Goal: Task Accomplishment & Management: Complete application form

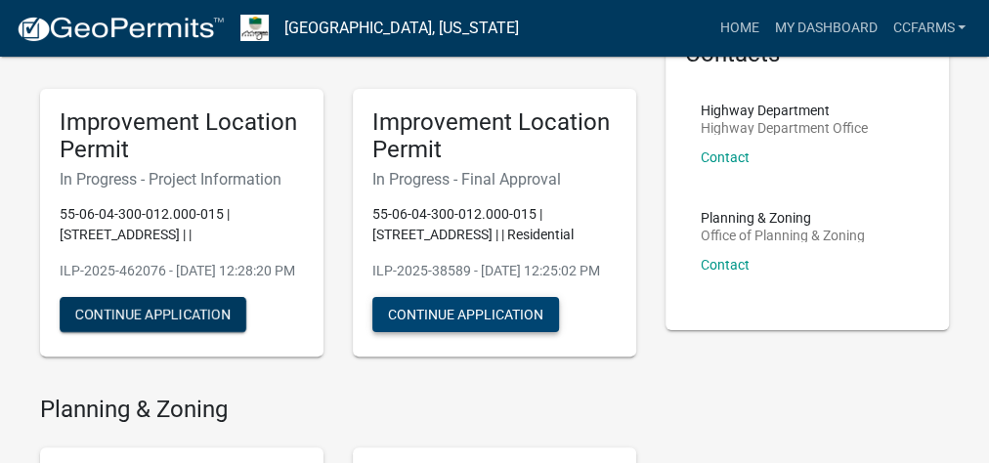
scroll to position [156, 0]
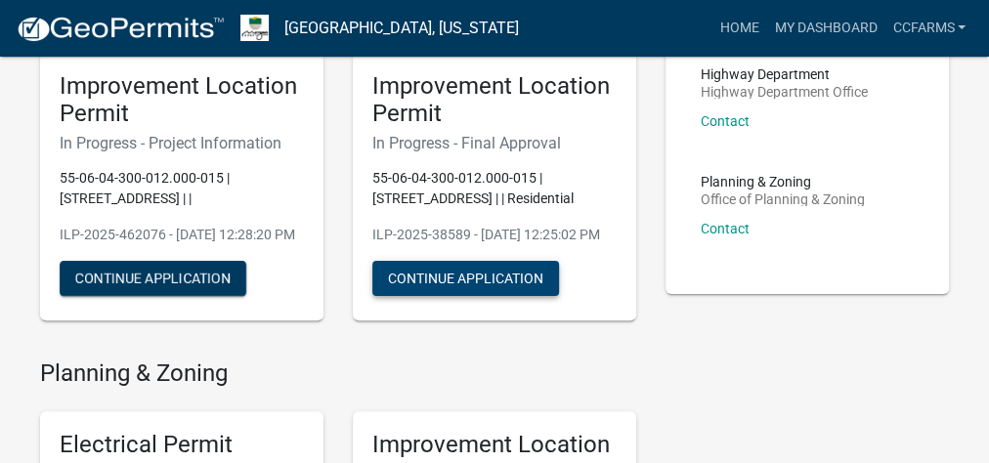
click at [499, 296] on button "Continue Application" at bounding box center [465, 278] width 187 height 35
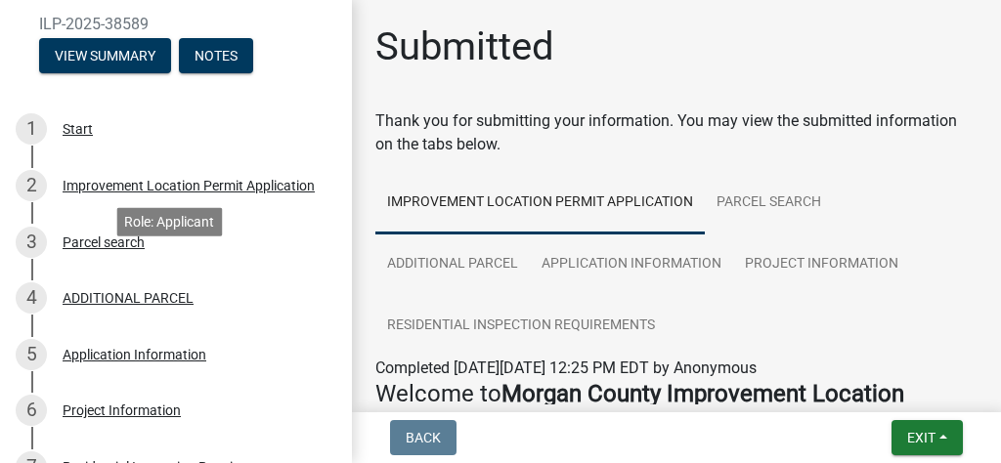
scroll to position [462, 0]
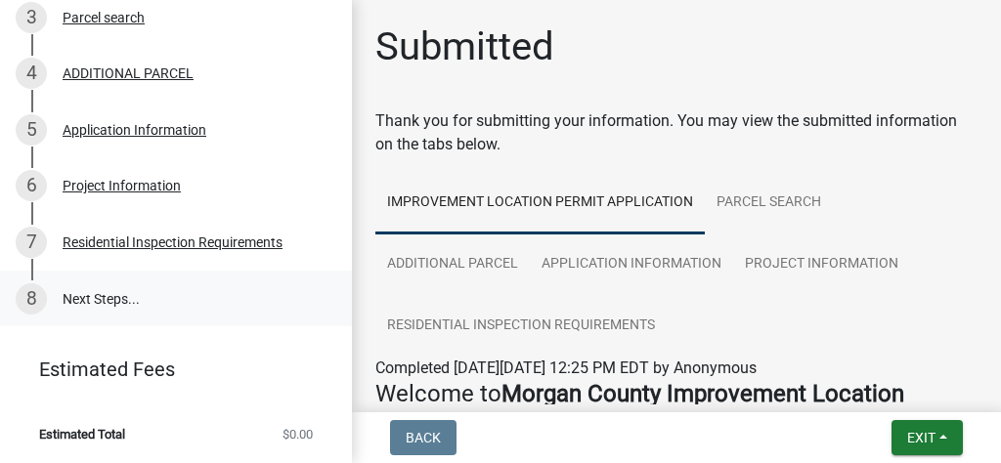
click at [155, 292] on link "8 Next Steps..." at bounding box center [176, 299] width 352 height 57
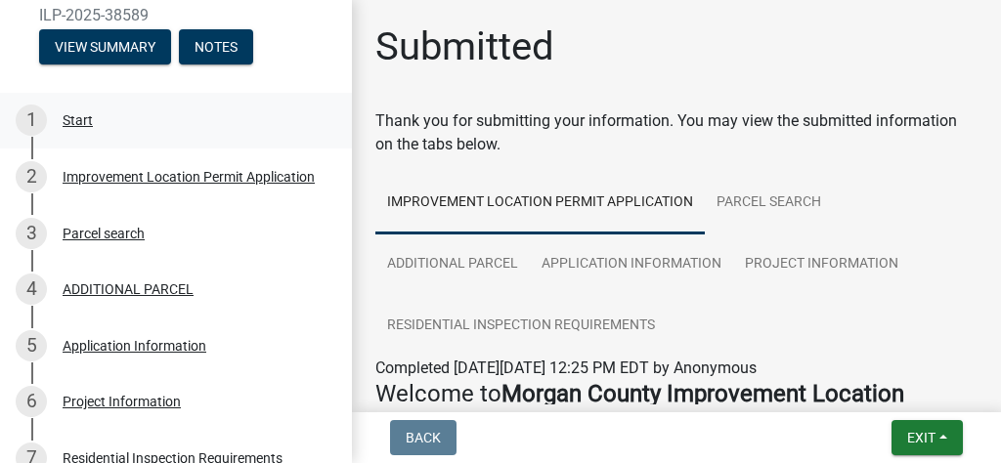
scroll to position [150, 0]
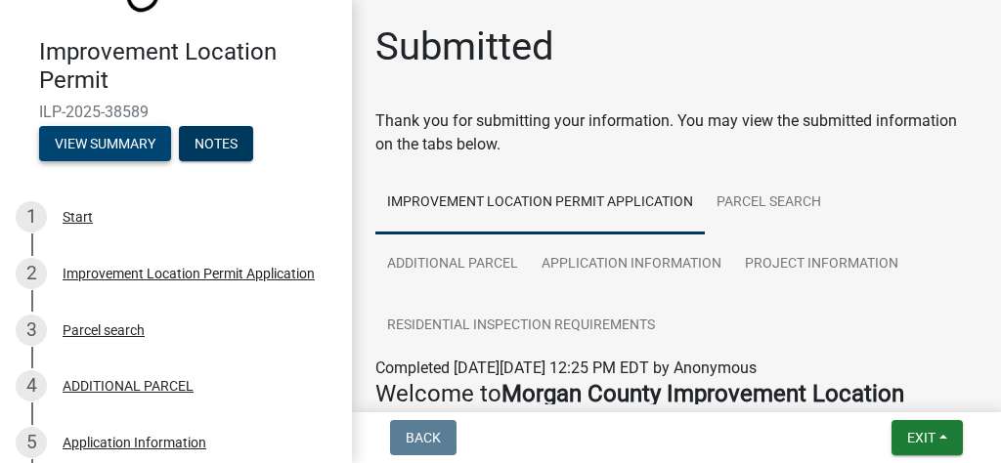
click at [153, 148] on button "View Summary" at bounding box center [105, 143] width 132 height 35
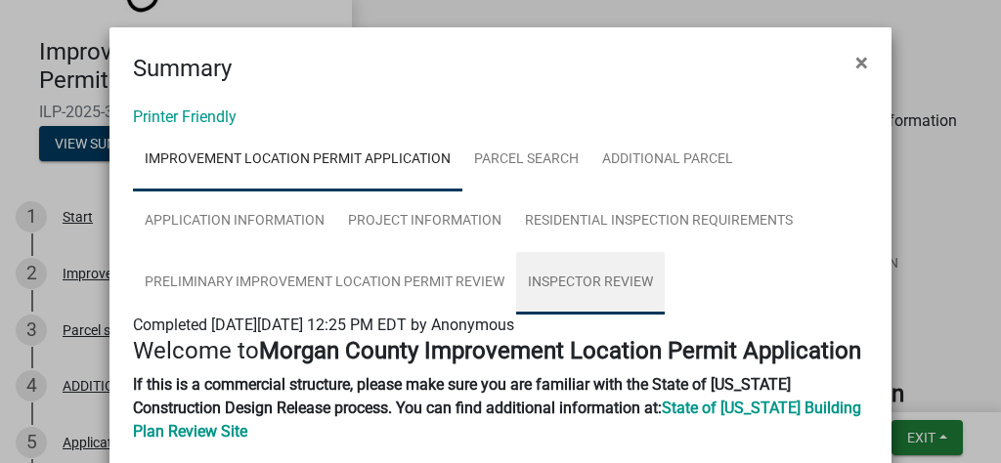
click at [575, 266] on link "Inspector Review" at bounding box center [590, 283] width 149 height 63
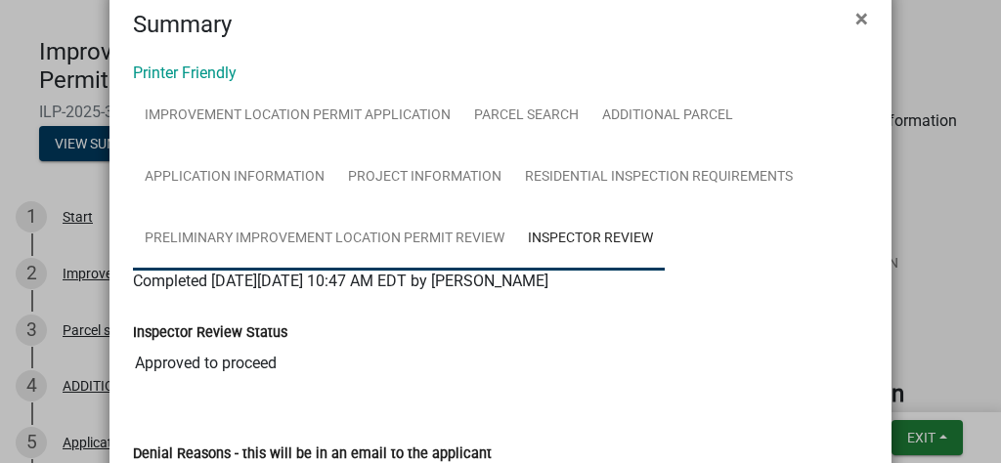
scroll to position [0, 0]
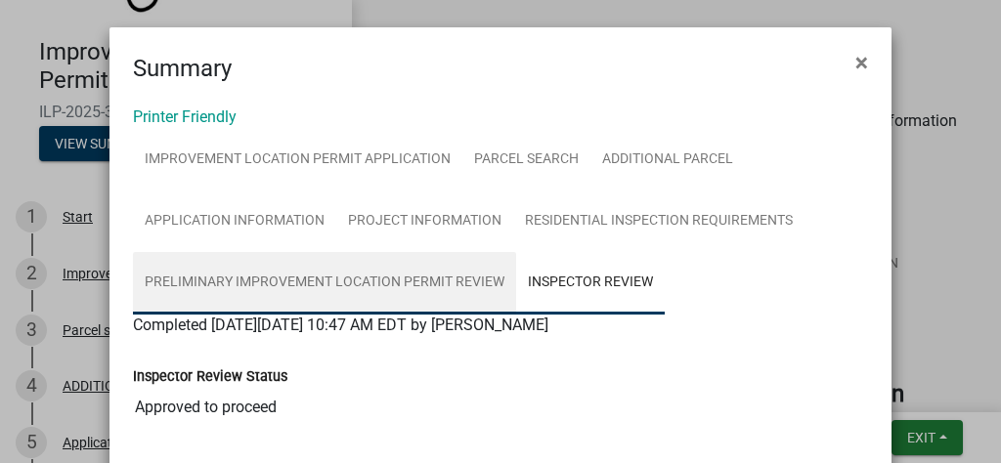
click at [444, 295] on link "Preliminary Improvement Location Permit Review" at bounding box center [324, 283] width 383 height 63
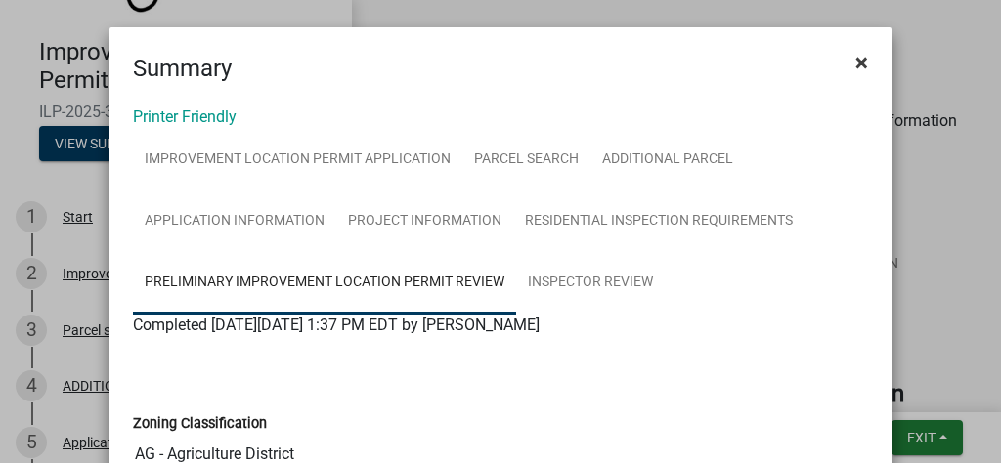
click at [869, 57] on button "×" at bounding box center [861, 62] width 44 height 55
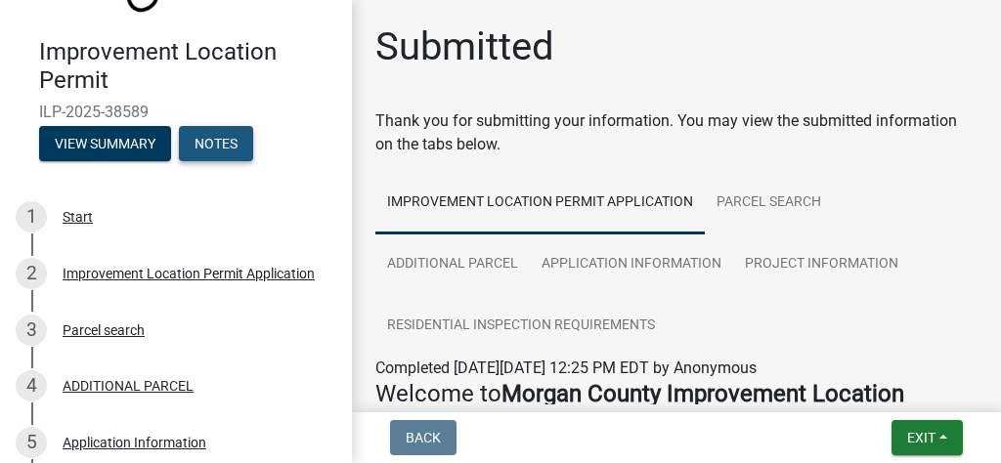
click at [209, 146] on button "Notes" at bounding box center [216, 143] width 74 height 35
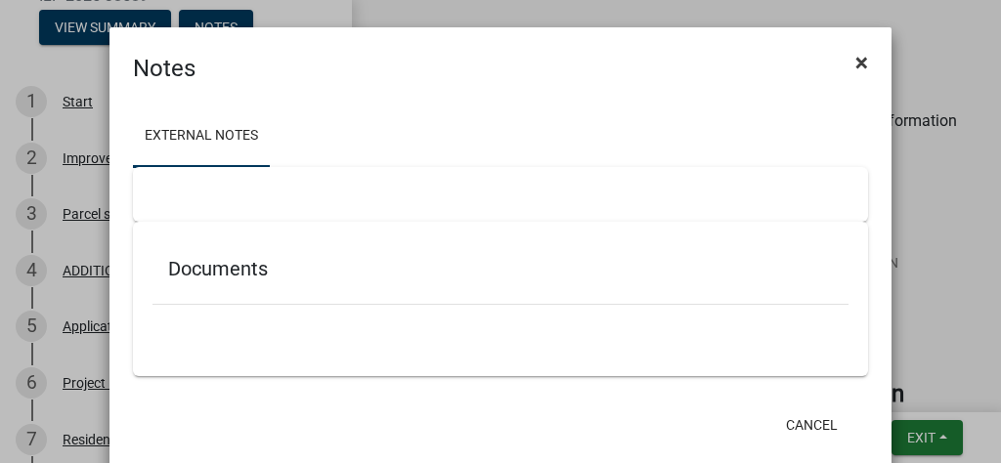
click at [858, 62] on span "×" at bounding box center [861, 62] width 13 height 27
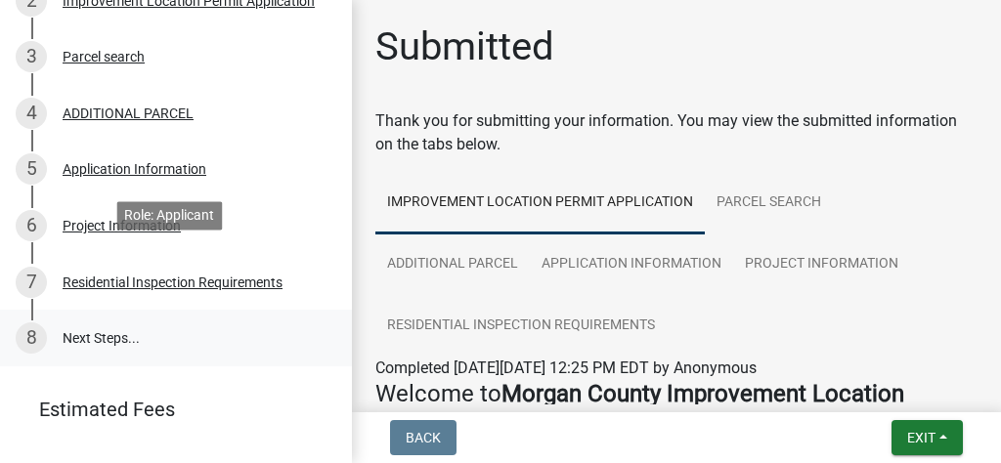
scroll to position [347, 0]
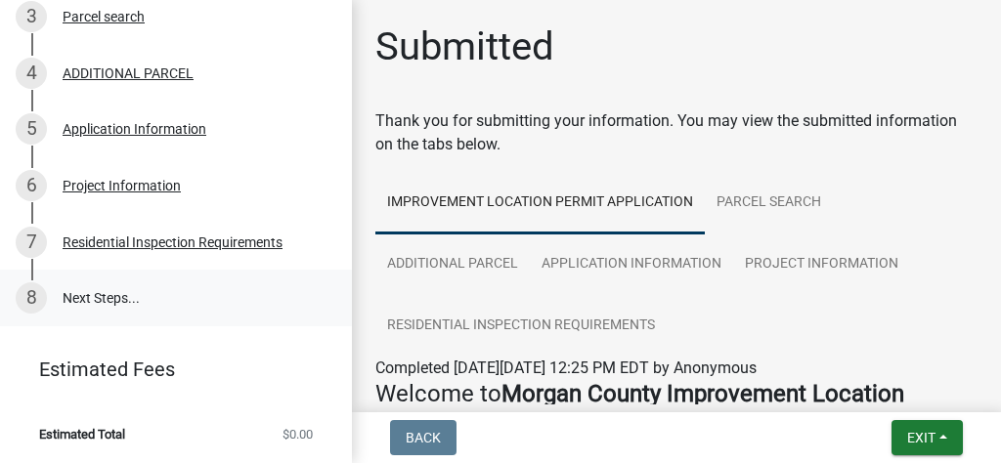
click at [121, 293] on link "8 Next Steps..." at bounding box center [176, 298] width 352 height 57
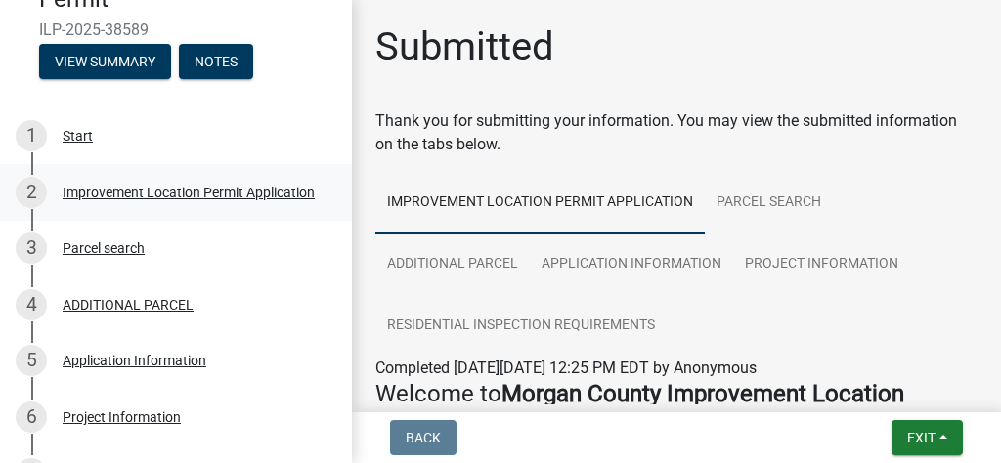
scroll to position [0, 0]
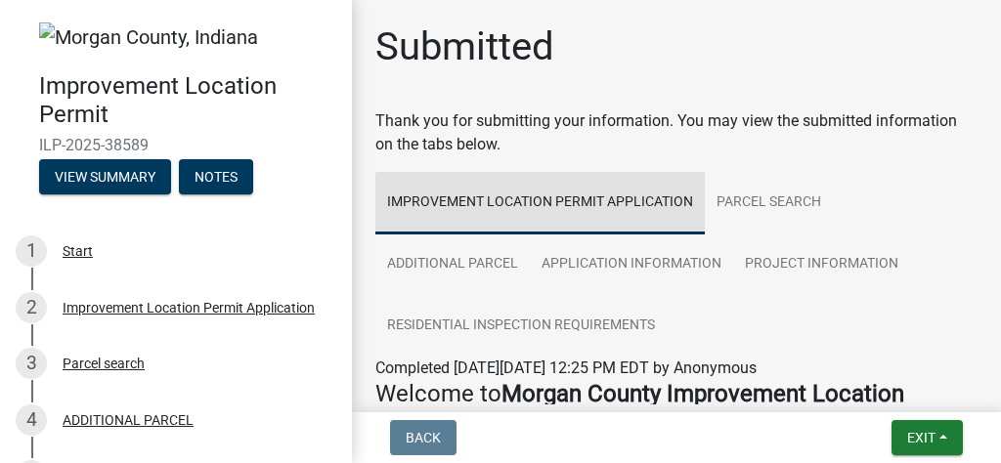
click at [552, 205] on link "Improvement Location Permit Application" at bounding box center [539, 203] width 329 height 63
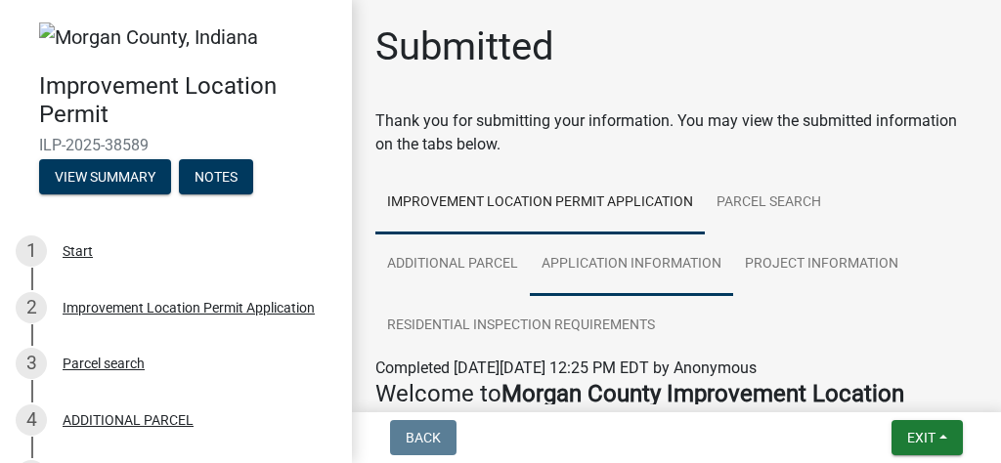
click at [590, 254] on link "Application Information" at bounding box center [631, 265] width 203 height 63
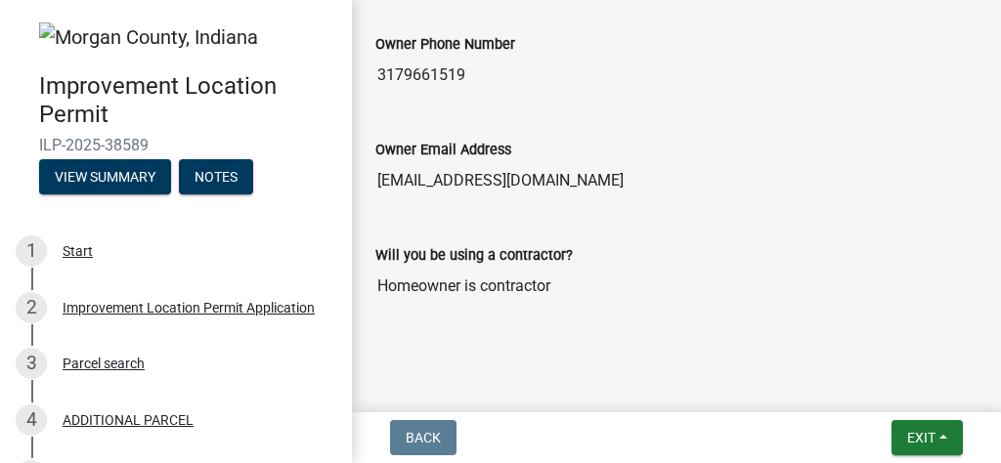
scroll to position [1316, 0]
